Goal: Task Accomplishment & Management: Manage account settings

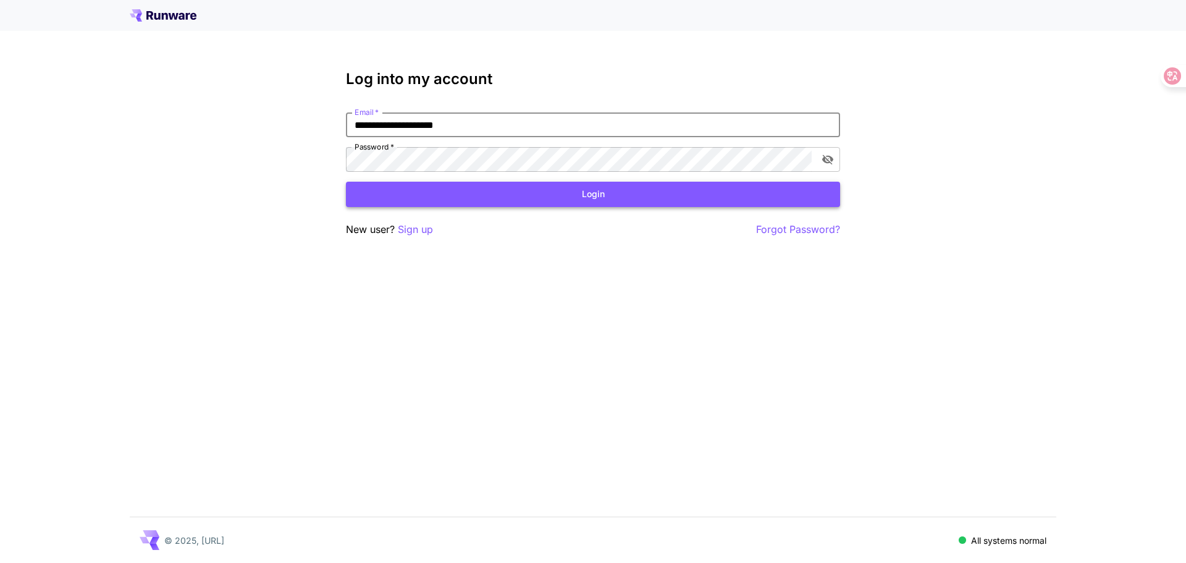
click at [592, 200] on button "Login" at bounding box center [593, 194] width 494 height 25
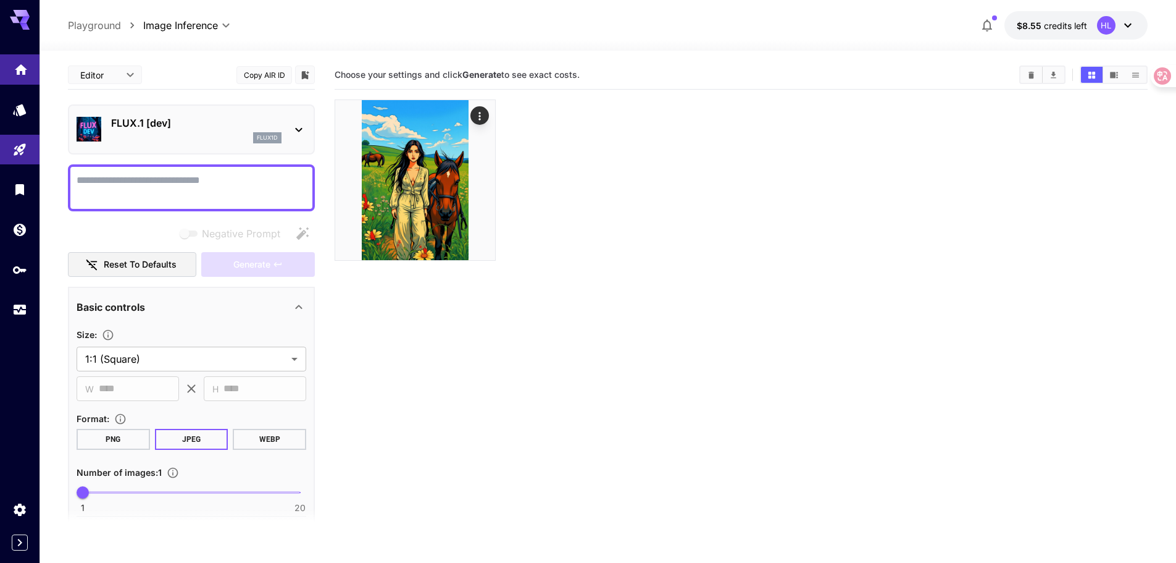
click at [22, 74] on link at bounding box center [20, 69] width 40 height 30
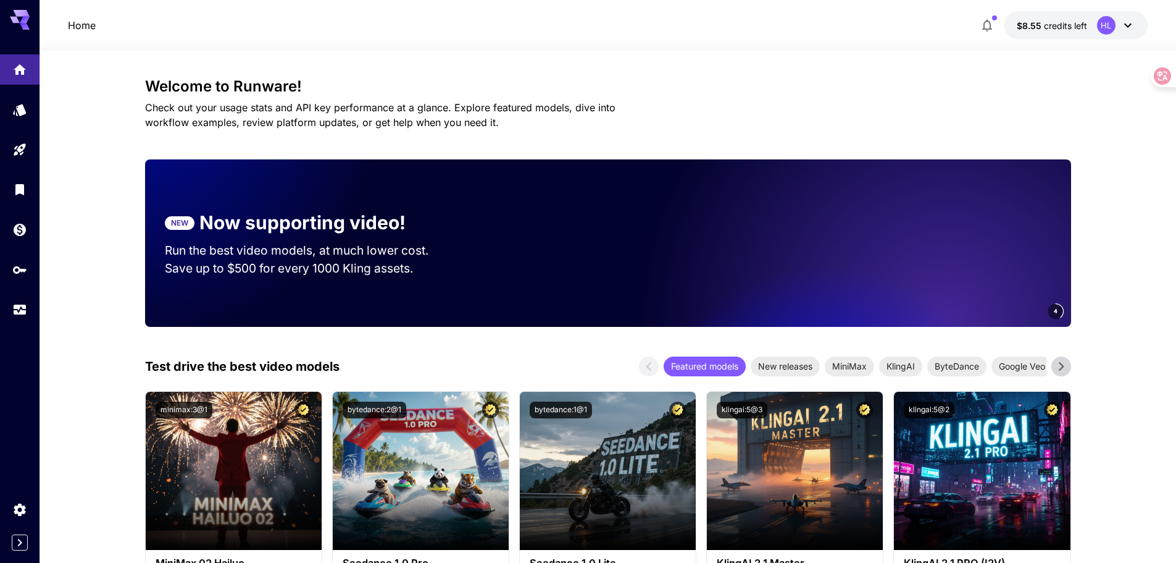
scroll to position [185, 0]
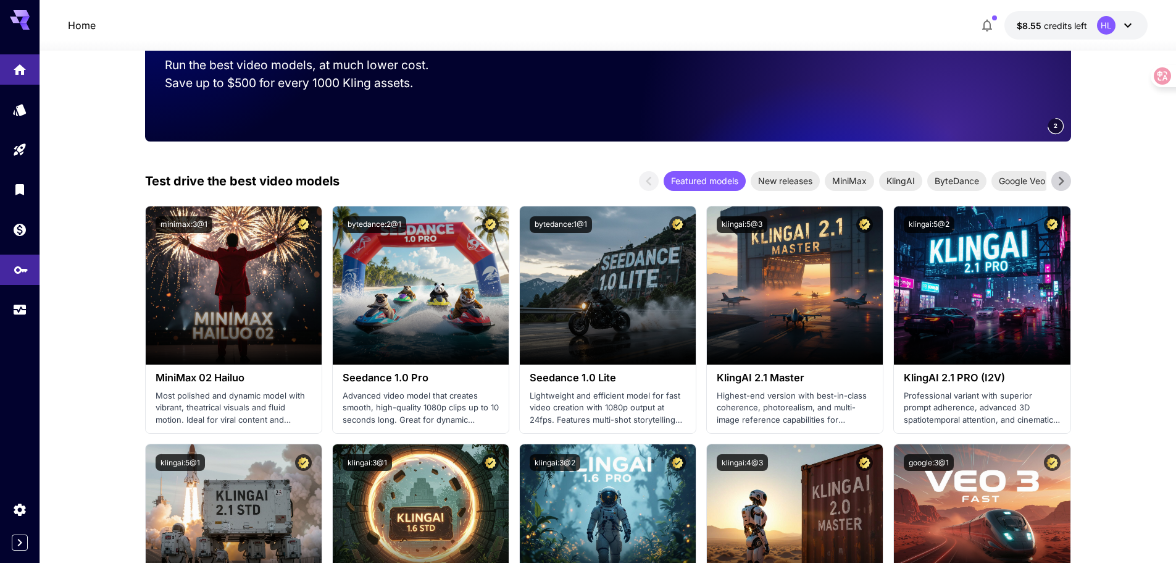
click at [26, 272] on icon "API Keys" at bounding box center [21, 266] width 15 height 15
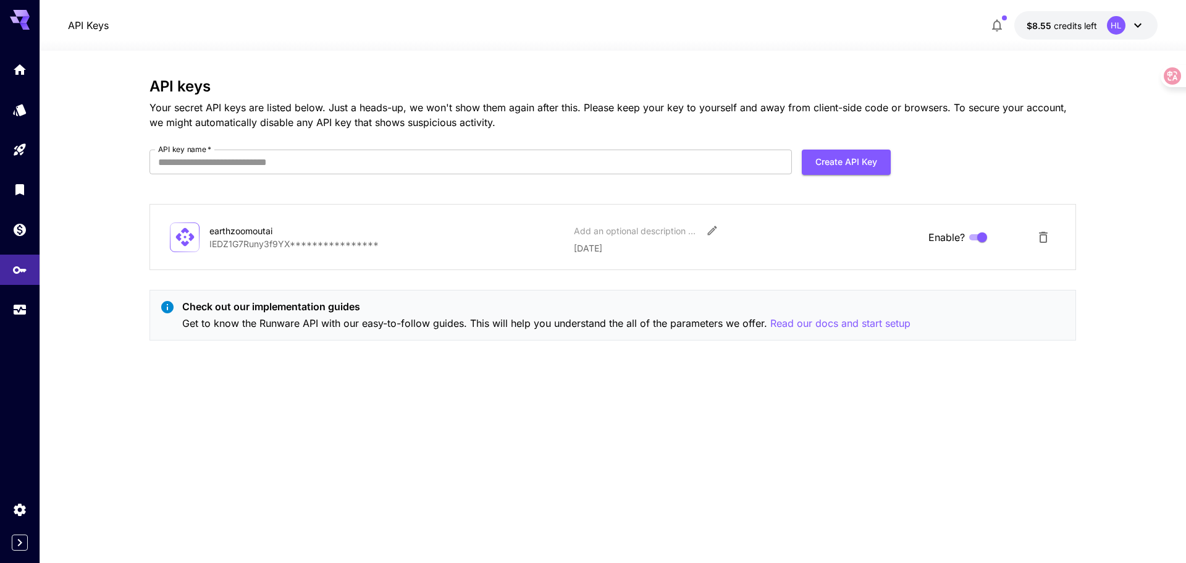
click at [322, 246] on p "**********" at bounding box center [386, 243] width 354 height 13
click at [514, 256] on div "**********" at bounding box center [612, 237] width 926 height 66
click at [716, 231] on icon "Edit" at bounding box center [712, 230] width 12 height 12
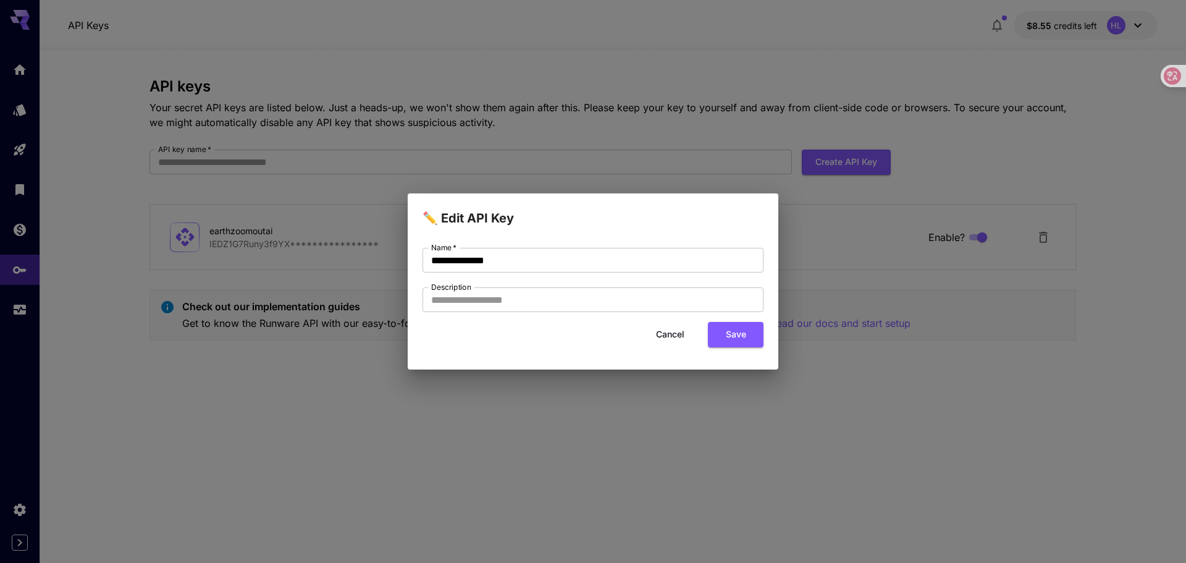
click at [671, 337] on button "Cancel" at bounding box center [670, 334] width 56 height 25
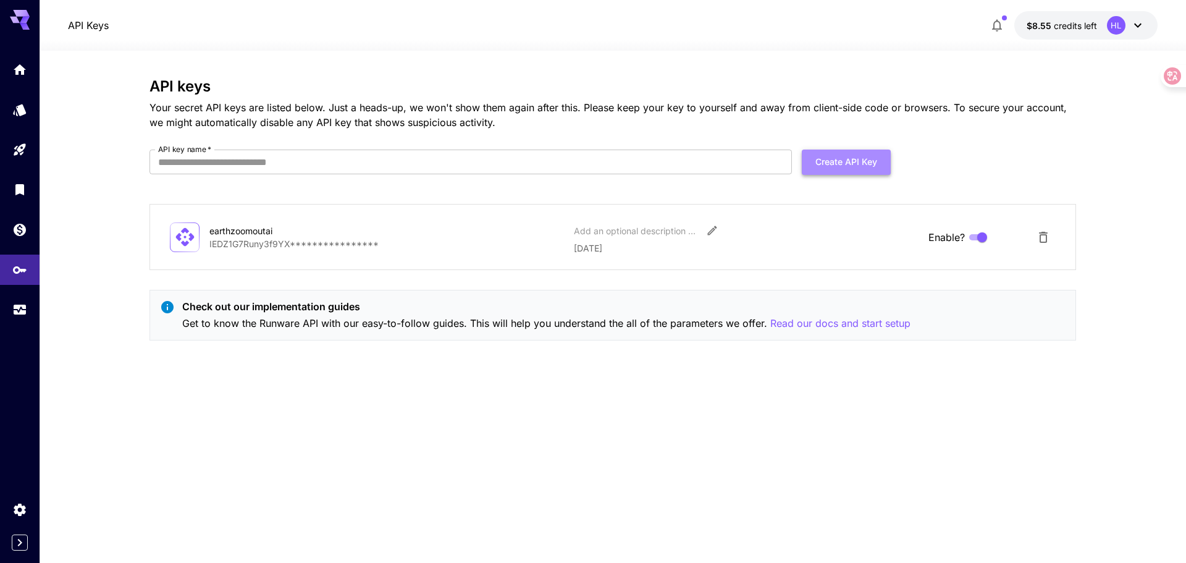
click at [850, 168] on button "Create API Key" at bounding box center [845, 161] width 89 height 25
click at [329, 168] on input "API key name   *" at bounding box center [470, 161] width 642 height 25
type input "*"
type input "*****"
click at [836, 162] on button "Create API Key" at bounding box center [845, 161] width 89 height 25
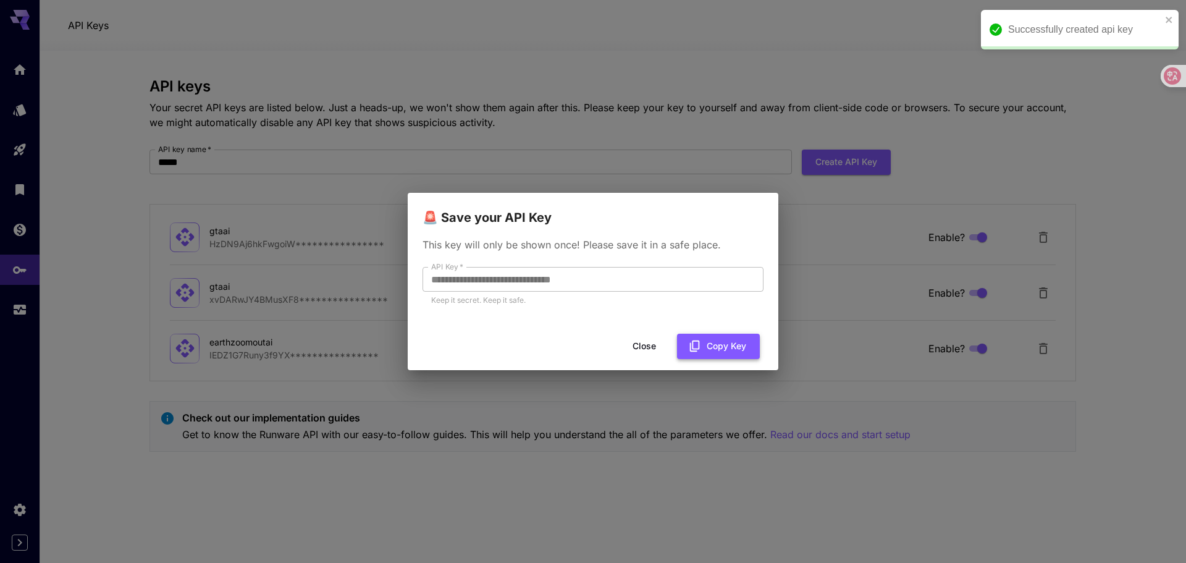
click at [730, 345] on button "Copy Key" at bounding box center [718, 345] width 83 height 25
click at [735, 339] on button "Copy Key" at bounding box center [718, 345] width 83 height 25
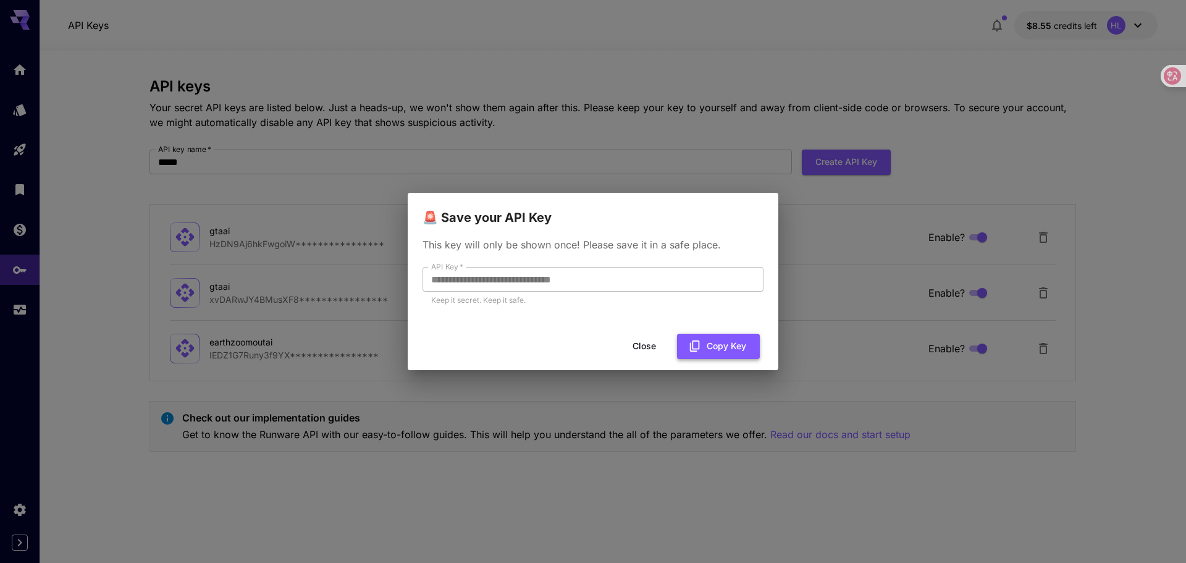
click at [703, 348] on button "Copy Key" at bounding box center [718, 345] width 83 height 25
click at [640, 341] on button "Close" at bounding box center [644, 345] width 56 height 25
